Goal: Task Accomplishment & Management: Complete application form

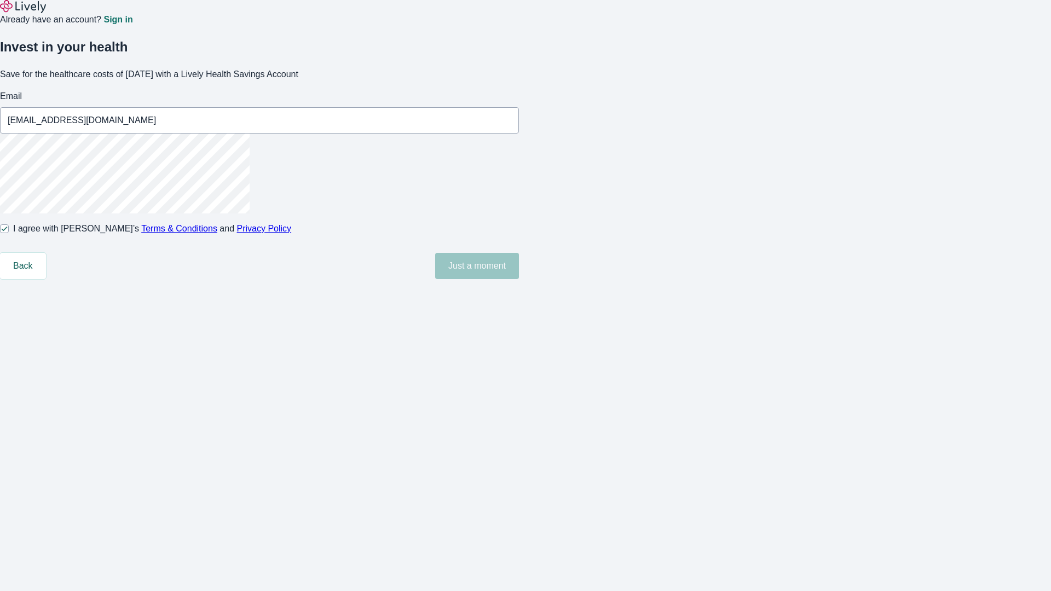
type input "Mariana32250814071325@yahoo.com"
click at [9, 233] on input "I agree with Lively’s Terms & Conditions and Privacy Policy" at bounding box center [4, 228] width 9 height 9
checkbox input "false"
type input "Randall_Braun47250814071325@hotmail.com"
click at [9, 233] on input "I agree with Lively’s Terms & Conditions and Privacy Policy" at bounding box center [4, 228] width 9 height 9
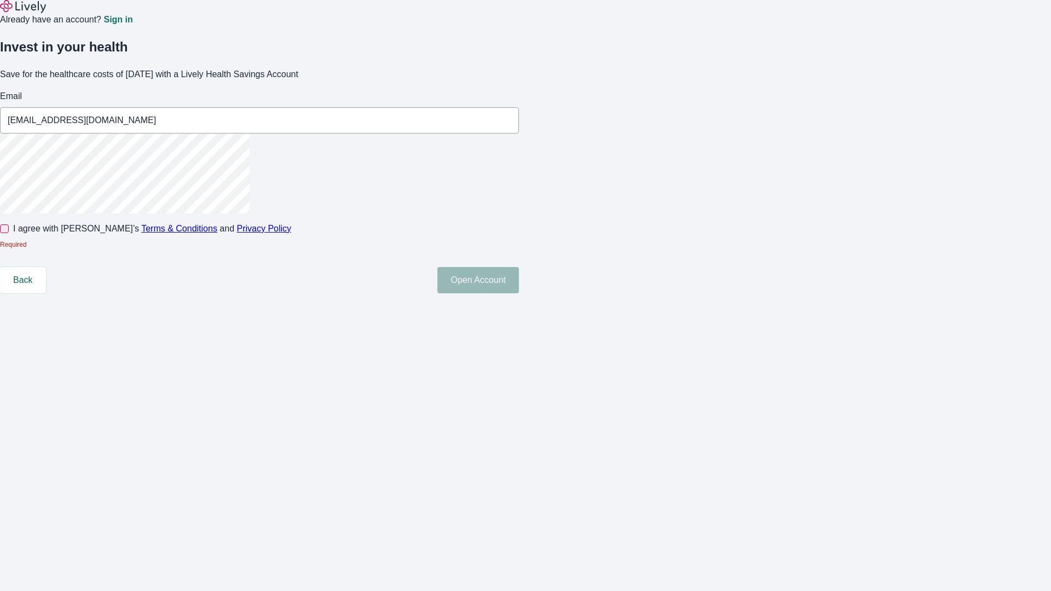
checkbox input "true"
click at [519, 293] on button "Open Account" at bounding box center [478, 280] width 82 height 26
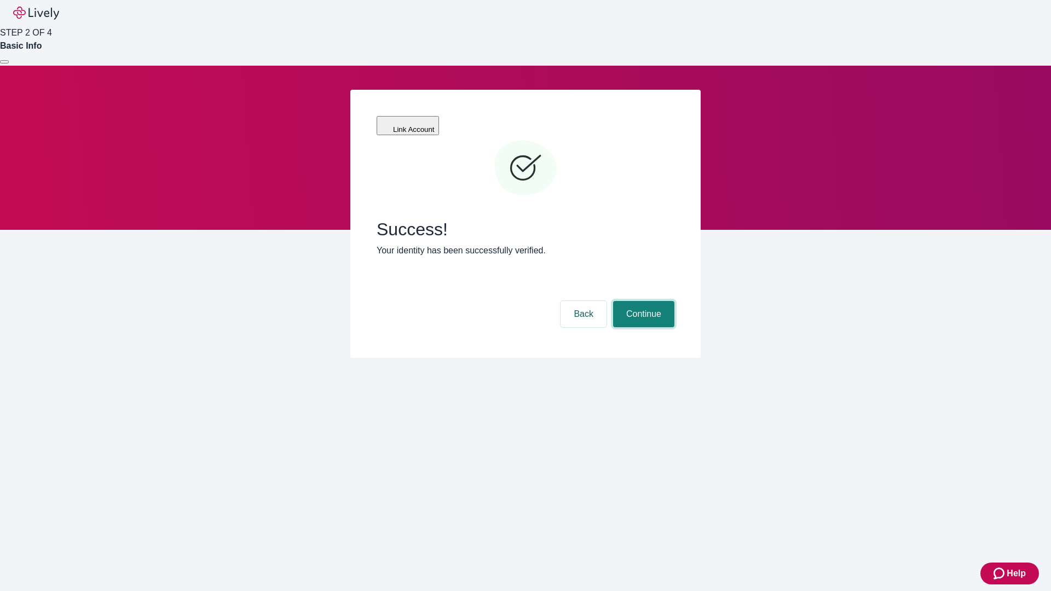
click at [642, 301] on button "Continue" at bounding box center [643, 314] width 61 height 26
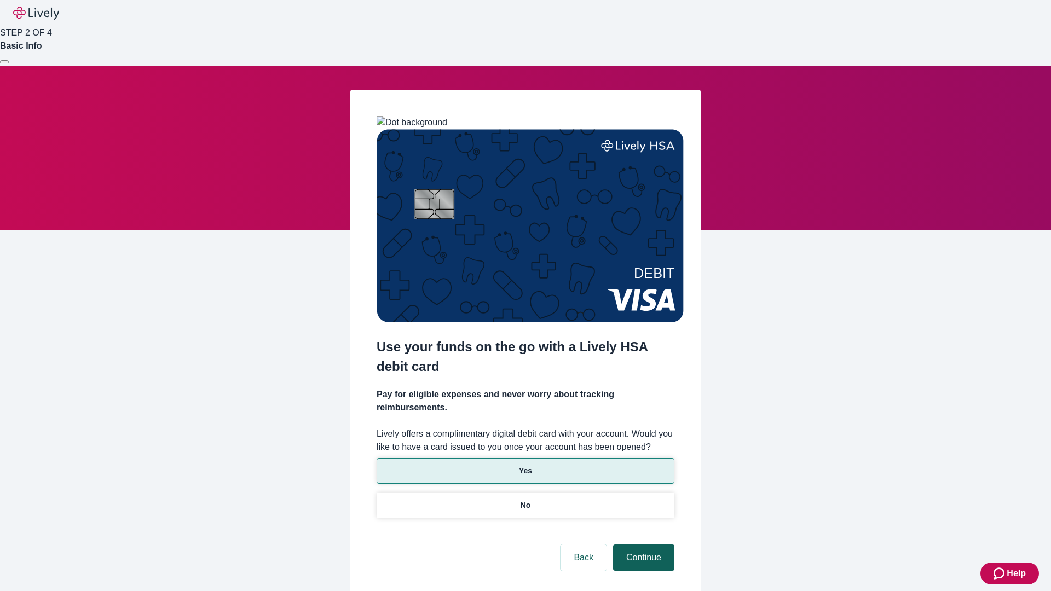
click at [525, 500] on p "No" at bounding box center [526, 505] width 10 height 11
click at [642, 545] on button "Continue" at bounding box center [643, 558] width 61 height 26
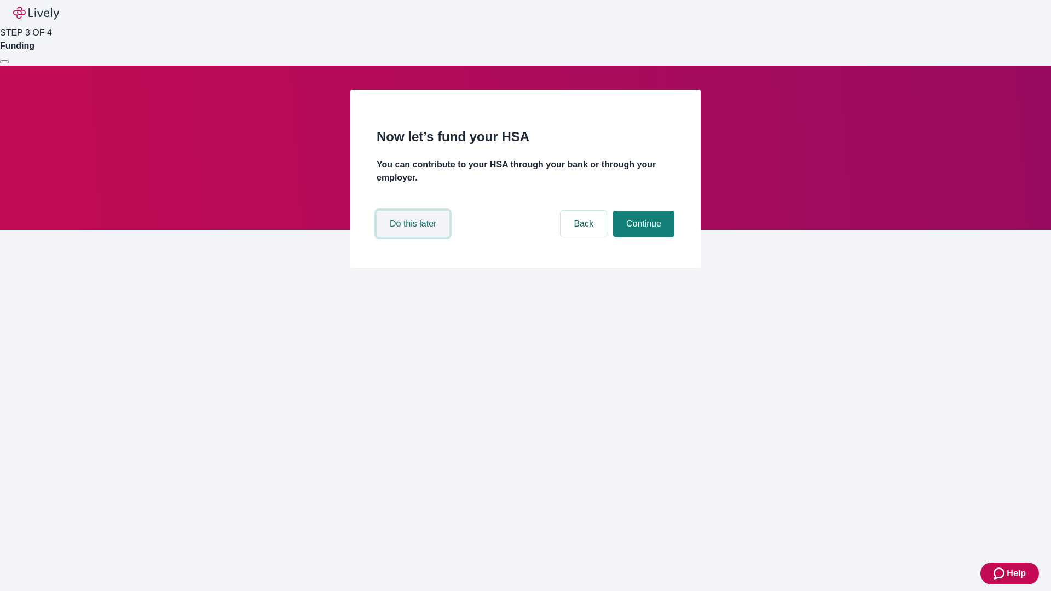
click at [414, 237] on button "Do this later" at bounding box center [413, 224] width 73 height 26
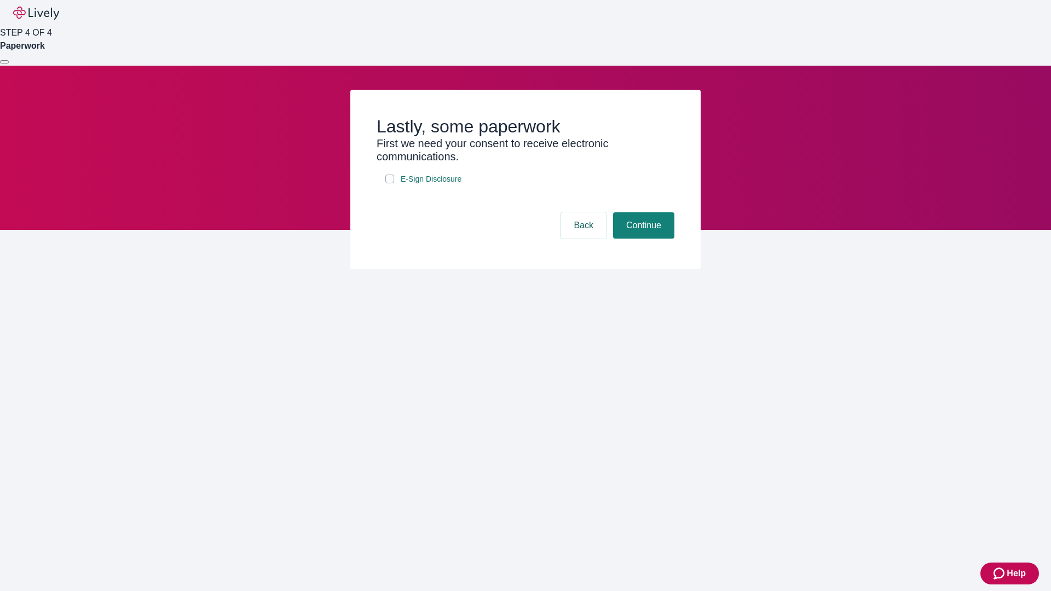
click at [390, 183] on input "E-Sign Disclosure" at bounding box center [389, 179] width 9 height 9
checkbox input "true"
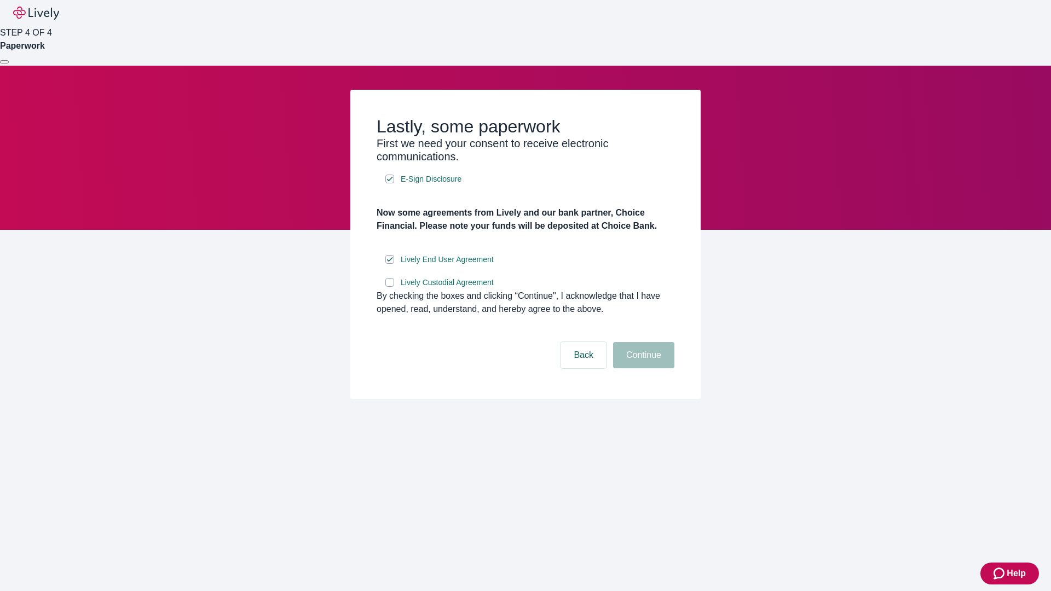
click at [390, 287] on input "Lively Custodial Agreement" at bounding box center [389, 282] width 9 height 9
checkbox input "true"
click at [642, 368] on button "Continue" at bounding box center [643, 355] width 61 height 26
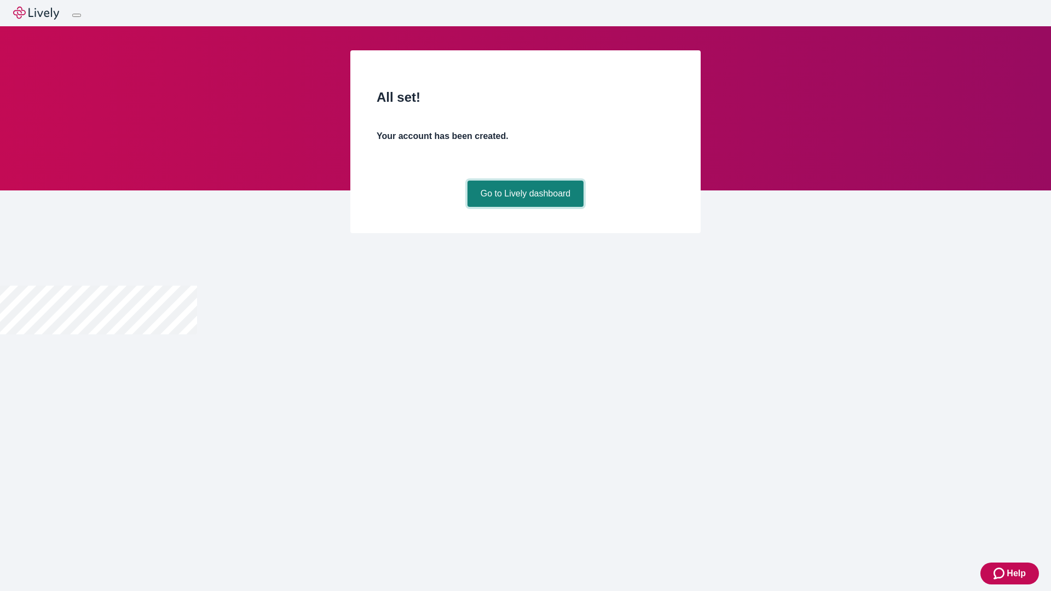
click at [525, 207] on link "Go to Lively dashboard" at bounding box center [525, 194] width 117 height 26
